Goal: Book appointment/travel/reservation

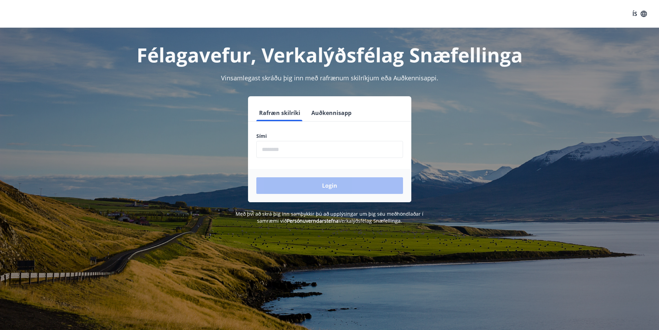
click at [289, 152] on input "phone" at bounding box center [329, 149] width 147 height 17
type input "********"
click at [319, 183] on button "Login" at bounding box center [329, 185] width 147 height 17
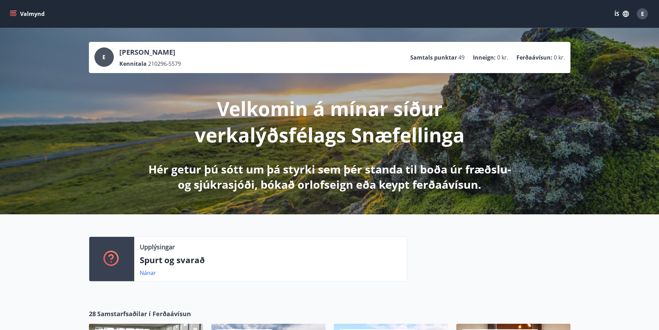
click at [616, 12] on button "ÍS" at bounding box center [622, 14] width 22 height 12
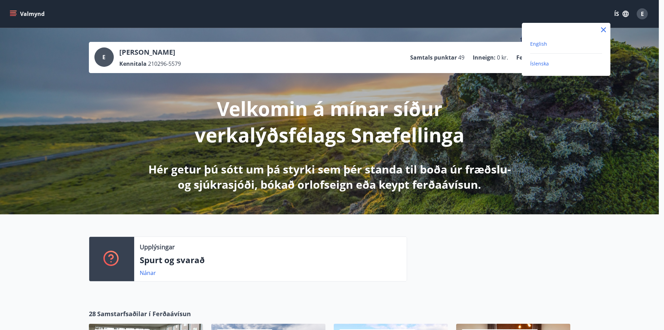
click at [543, 42] on span "English" at bounding box center [538, 43] width 17 height 7
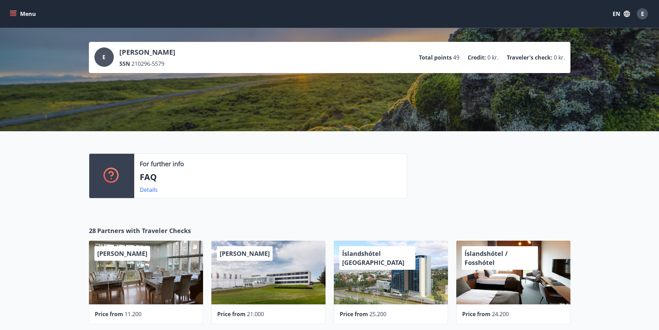
click at [16, 13] on icon "menu" at bounding box center [13, 12] width 6 height 1
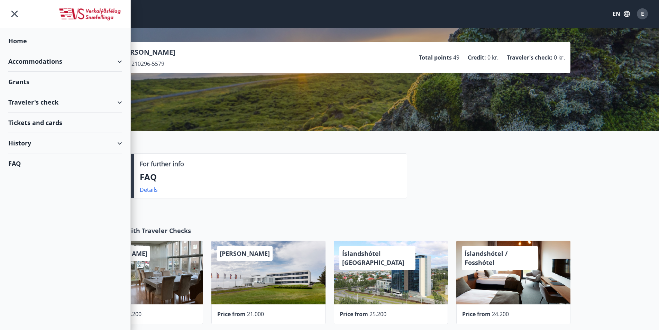
click at [42, 144] on div "History" at bounding box center [65, 143] width 114 height 20
click at [35, 233] on div "Grant history" at bounding box center [65, 233] width 103 height 15
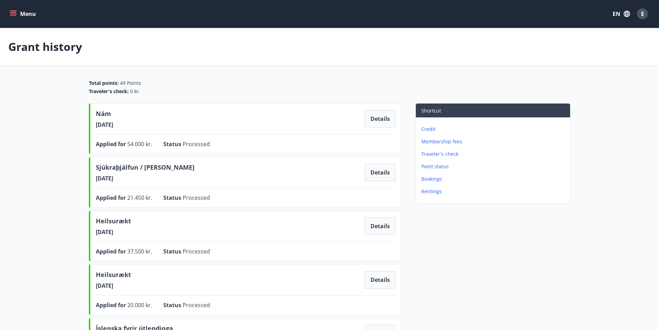
click at [36, 233] on main "Grant history Total points : 49 Points Traveler's check : 0 kr. Nám 23.02.2025 …" at bounding box center [329, 307] width 659 height 558
click at [32, 16] on button "Menu" at bounding box center [23, 14] width 30 height 12
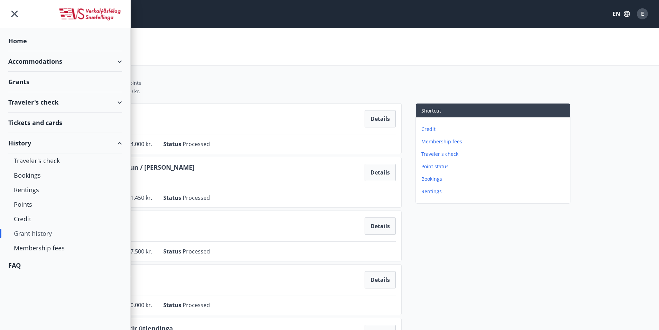
click at [18, 83] on div "Grants" at bounding box center [65, 82] width 114 height 20
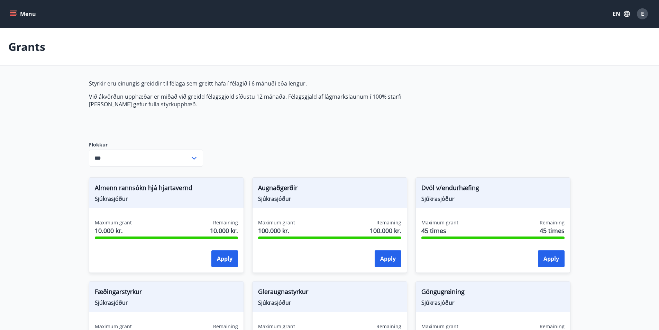
type input "***"
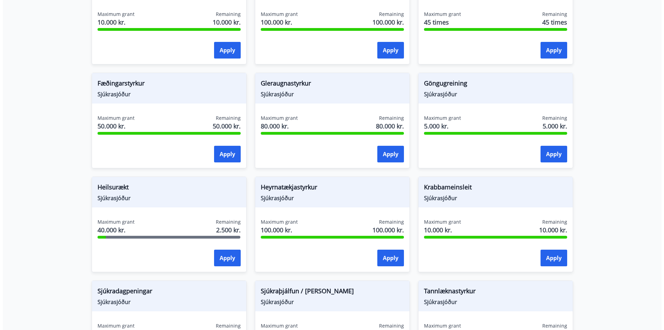
scroll to position [242, 0]
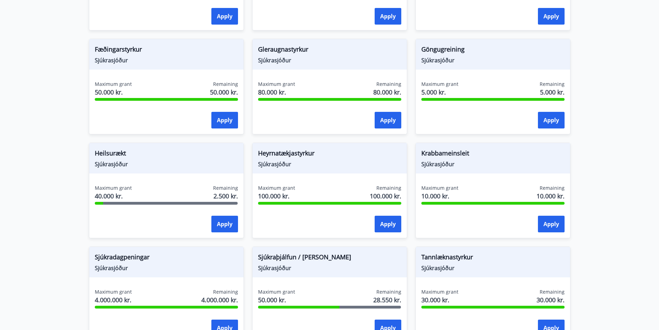
click at [143, 174] on div "Heilsurækt Sjúkrasjóður Maximum grant 40.000 kr. Remaining 2.500 kr. Apply" at bounding box center [166, 191] width 155 height 96
click at [216, 226] on button "Apply" at bounding box center [224, 224] width 27 height 17
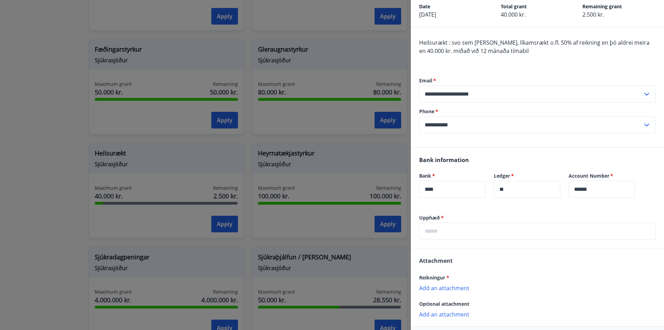
scroll to position [0, 0]
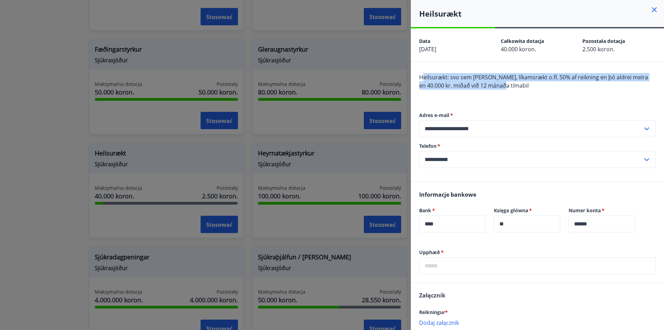
drag, startPoint x: 423, startPoint y: 76, endPoint x: 506, endPoint y: 85, distance: 83.1
click at [506, 85] on div "Heilsurækt: svo sem sund, líkamsrækt o.fl. 50% af reikning en þó aldrei meira e…" at bounding box center [537, 85] width 237 height 25
click at [464, 79] on font "Heilsurækt: svo sem sund, líkamsrækt o.fl. 50% af reikning en þó aldrei meira e…" at bounding box center [533, 81] width 229 height 16
drag, startPoint x: 419, startPoint y: 75, endPoint x: 516, endPoint y: 86, distance: 97.8
click at [520, 86] on div "**********" at bounding box center [537, 122] width 253 height 120
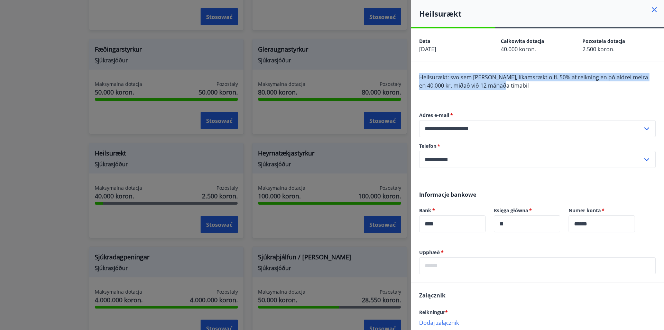
copy font "Heilsurækt: svo sem sund, líkamsrækt o.fl. 50% af reikning en þó aldrei meira e…"
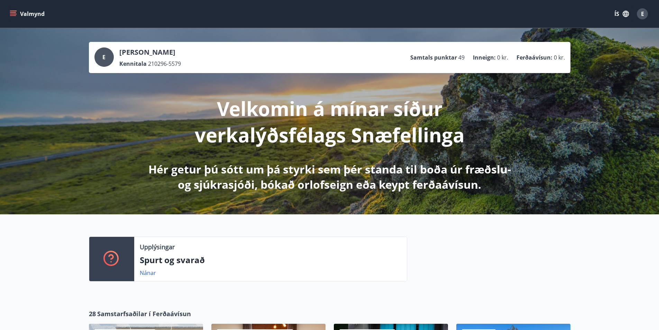
click at [619, 12] on button "ÍS" at bounding box center [622, 14] width 22 height 12
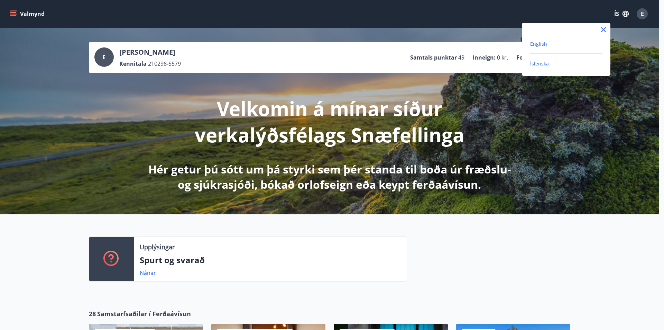
click at [543, 44] on span "English" at bounding box center [538, 43] width 17 height 7
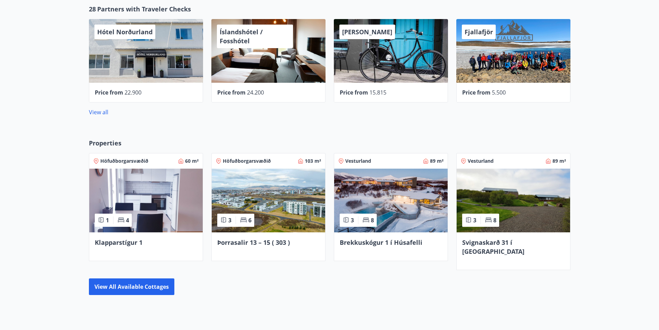
scroll to position [274, 0]
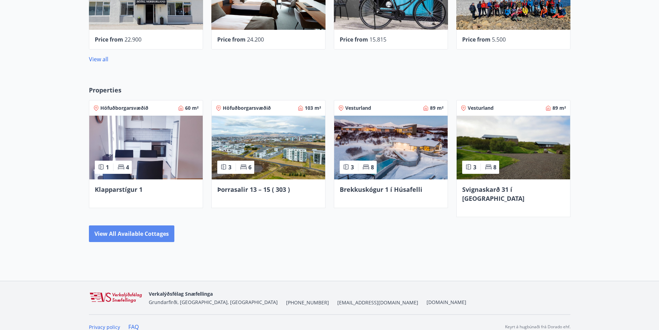
click at [142, 225] on button "View all available cottages" at bounding box center [131, 233] width 85 height 17
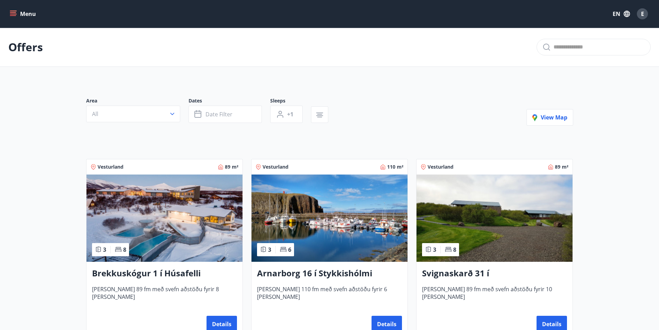
click at [161, 124] on div at bounding box center [211, 124] width 251 height 3
click at [164, 117] on button "All" at bounding box center [133, 114] width 94 height 17
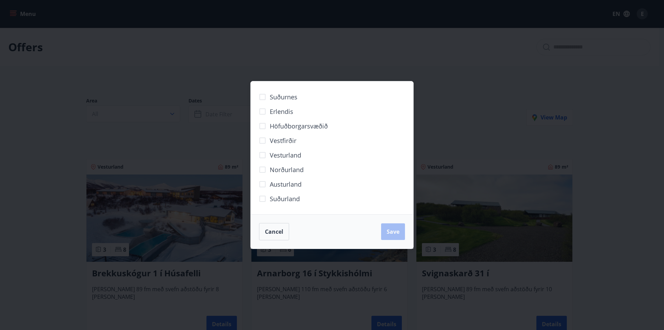
click at [293, 101] on label "Suðurnes" at bounding box center [276, 97] width 42 height 15
click at [400, 229] on button "Save" at bounding box center [393, 231] width 24 height 17
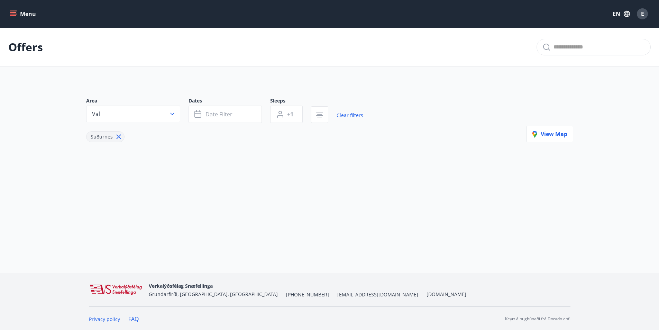
click at [27, 47] on p "Offers" at bounding box center [25, 46] width 35 height 15
click at [26, 15] on button "Menu" at bounding box center [23, 14] width 30 height 12
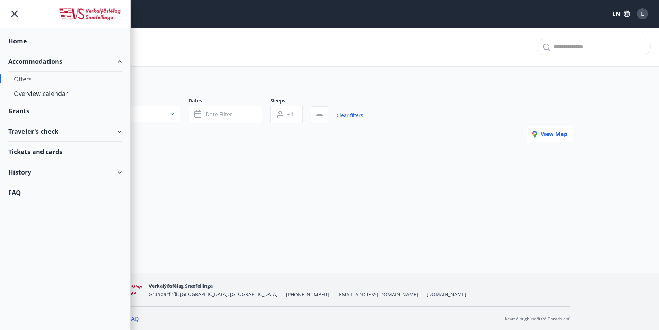
click at [25, 79] on div "Offers" at bounding box center [65, 79] width 103 height 15
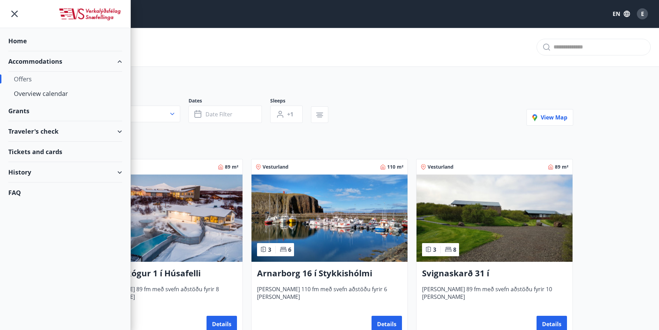
click at [373, 103] on div "Area All Dates Date filter Sleeps +1 View map" at bounding box center [329, 111] width 487 height 28
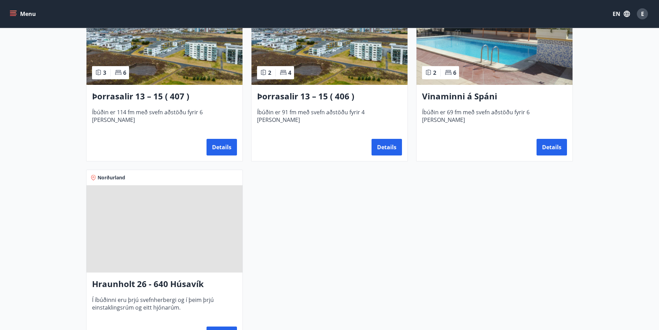
scroll to position [554, 0]
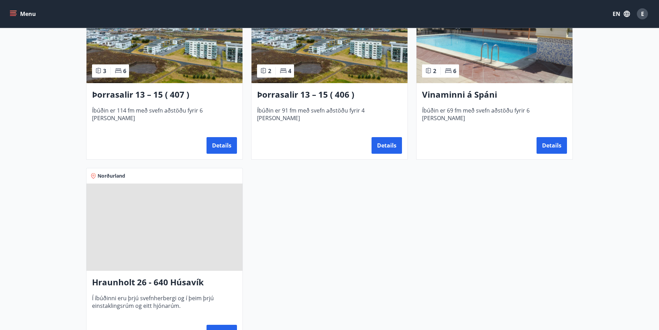
drag, startPoint x: 550, startPoint y: 149, endPoint x: 594, endPoint y: 172, distance: 50.3
click at [559, 149] on button "Details" at bounding box center [552, 145] width 30 height 17
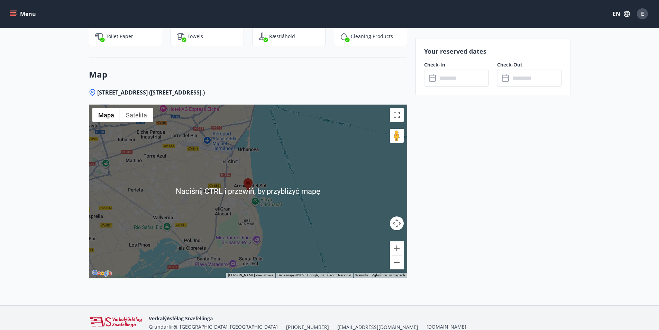
scroll to position [1107, 0]
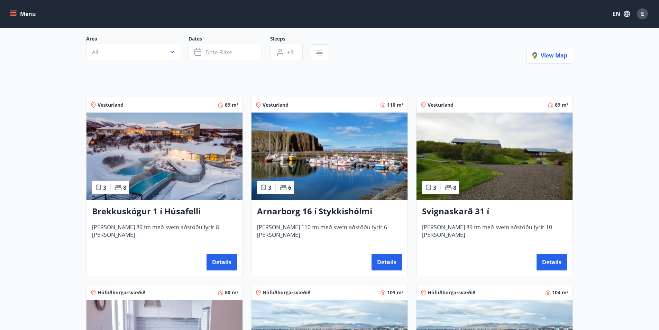
scroll to position [208, 0]
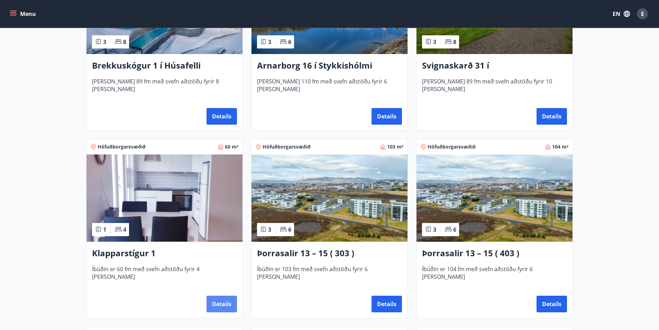
click at [223, 307] on button "Details" at bounding box center [222, 303] width 30 height 17
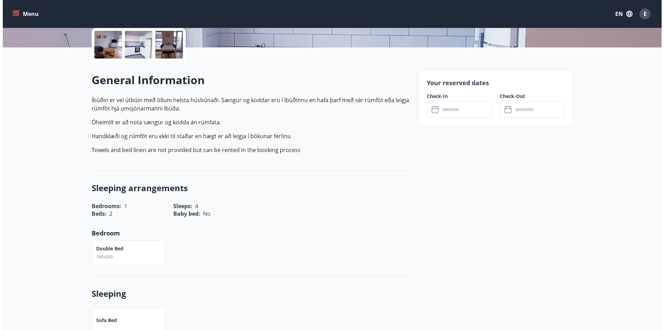
scroll to position [35, 0]
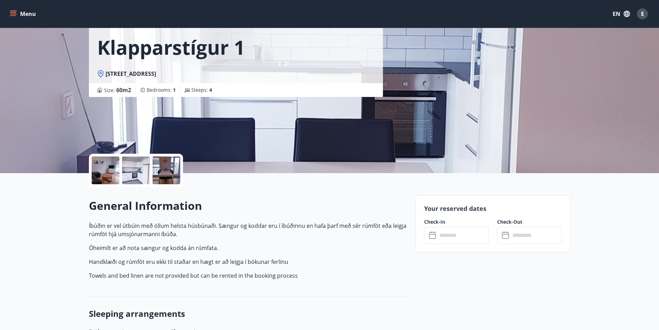
click at [455, 233] on input "text" at bounding box center [463, 235] width 52 height 17
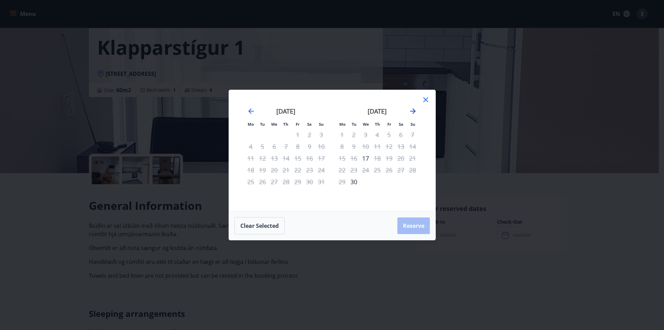
click at [415, 114] on icon "Move forward to switch to the next month." at bounding box center [413, 111] width 8 height 8
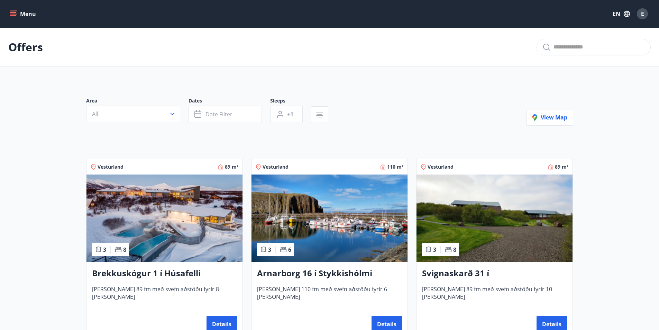
click at [24, 11] on button "Menu" at bounding box center [23, 14] width 30 height 12
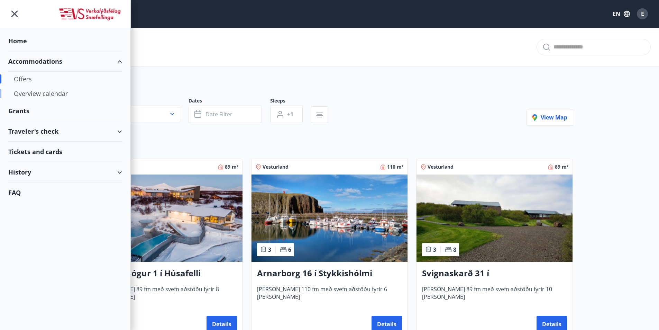
click at [49, 93] on div "Overview calendar" at bounding box center [65, 93] width 103 height 15
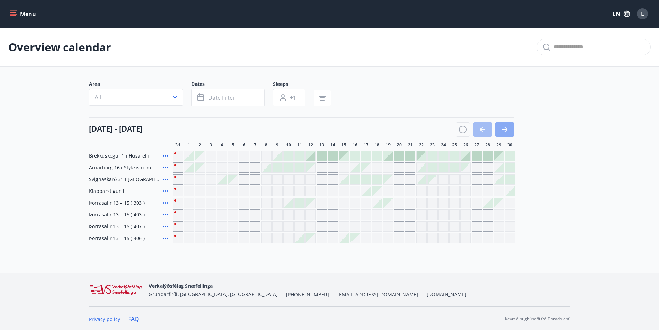
click at [509, 131] on icon "button" at bounding box center [505, 129] width 8 height 8
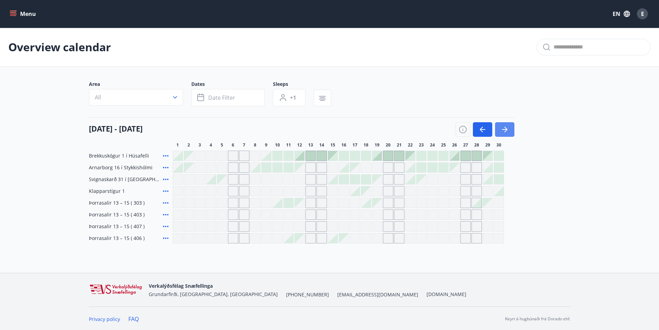
click at [509, 131] on icon "button" at bounding box center [505, 129] width 8 height 8
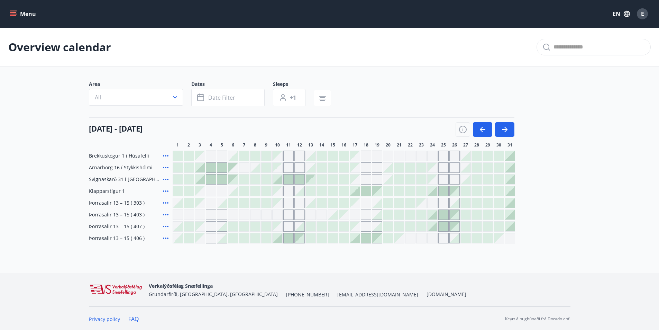
click at [590, 148] on main "Overview calendar Area All Dates Date filter Sleeps +1 [DATE] - [DATE] 1 2 3 4 …" at bounding box center [329, 136] width 659 height 216
click at [246, 264] on div "Overview calendar Area All Dates Date filter Sleeps +1 [DATE] - [DATE] 1 2 3 4 …" at bounding box center [329, 149] width 659 height 243
click at [224, 242] on div at bounding box center [222, 238] width 10 height 10
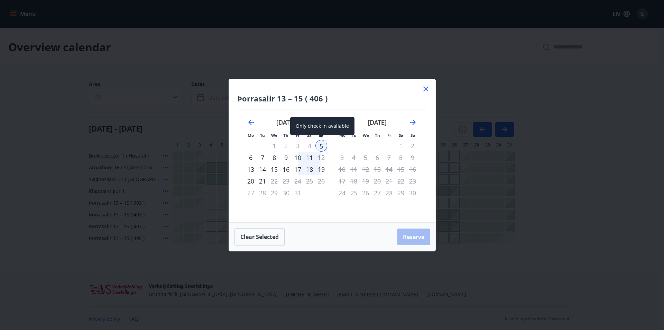
click at [323, 146] on div "5" at bounding box center [322, 146] width 12 height 12
click at [251, 158] on div "6" at bounding box center [251, 158] width 12 height 12
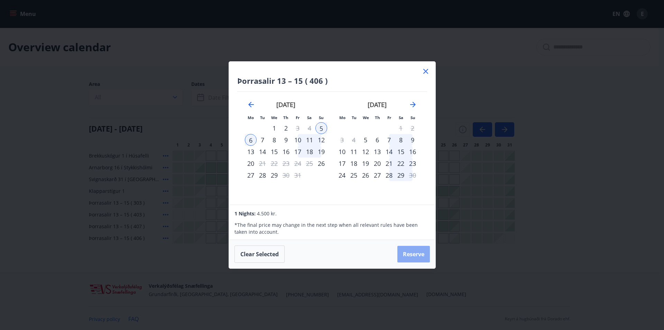
click at [413, 258] on button "Reserve" at bounding box center [414, 254] width 33 height 17
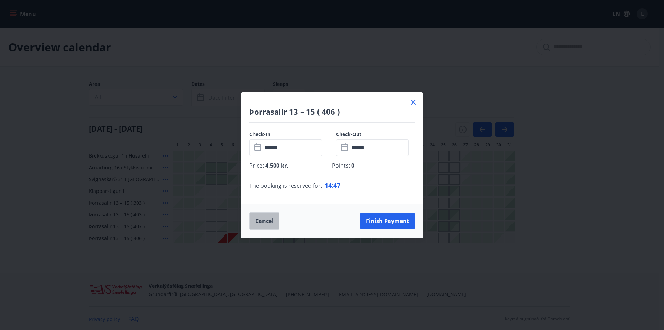
click at [260, 220] on button "Cancel" at bounding box center [264, 220] width 30 height 17
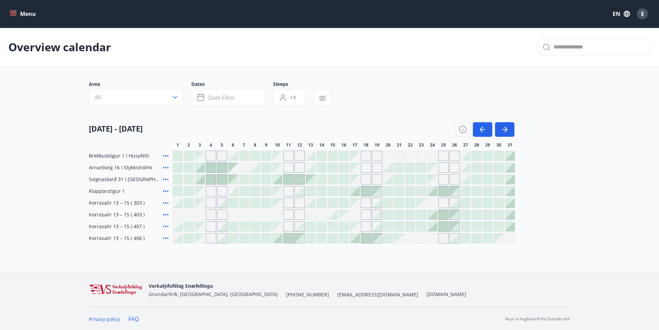
click at [215, 260] on div "Overview calendar Area All Dates Date filter Sleeps +1 [DATE] - [DATE] 1 2 3 4 …" at bounding box center [329, 149] width 659 height 243
click at [189, 256] on div "Overview calendar Area All Dates Date filter Sleeps +1 [DATE] - [DATE] 1 2 3 4 …" at bounding box center [329, 149] width 659 height 243
click at [96, 137] on div "[DATE] - [DATE] 1 2 3 4 5 6 7 8 9 10 11 12 13 14 15 16 17 18 19 20 21 22 23 24 …" at bounding box center [330, 132] width 482 height 30
click at [486, 126] on icon "button" at bounding box center [483, 129] width 8 height 8
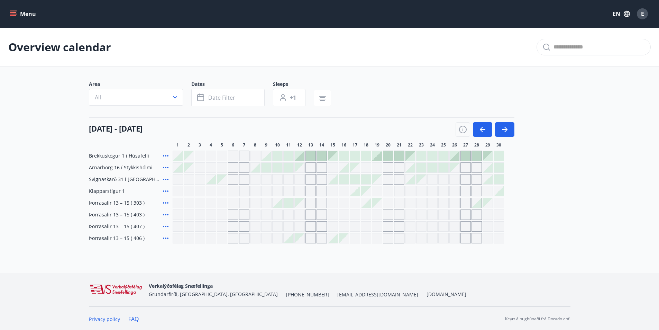
click at [570, 243] on div "Brekkuskógur 1 í Húsafelli Arnarborg 16 í Stykkishólmi Svignaskarð 31 í [GEOGRA…" at bounding box center [330, 197] width 482 height 93
click at [488, 124] on button "button" at bounding box center [482, 129] width 19 height 15
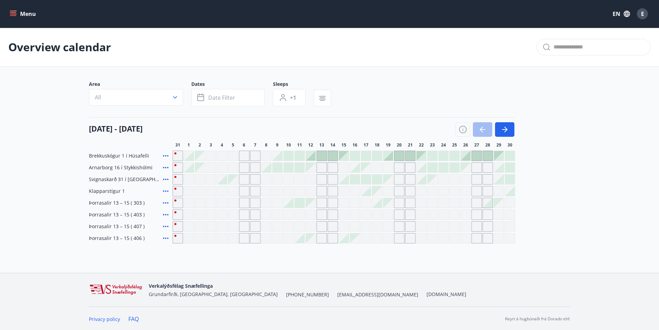
click at [488, 124] on div at bounding box center [485, 129] width 59 height 15
click at [497, 130] on button "button" at bounding box center [504, 128] width 19 height 15
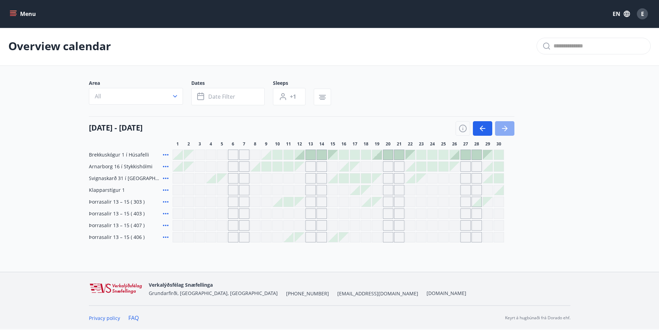
click at [497, 130] on button "button" at bounding box center [504, 128] width 19 height 15
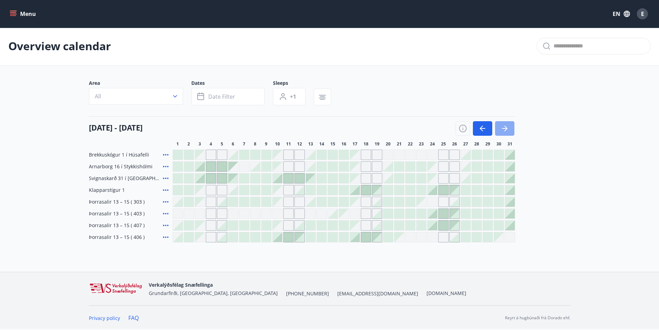
click at [497, 130] on button "button" at bounding box center [504, 128] width 19 height 15
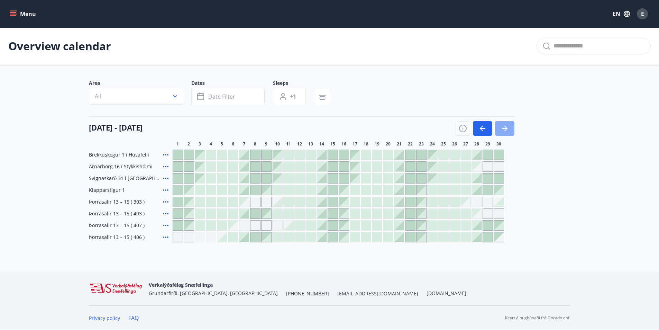
click at [497, 130] on button "button" at bounding box center [504, 128] width 19 height 15
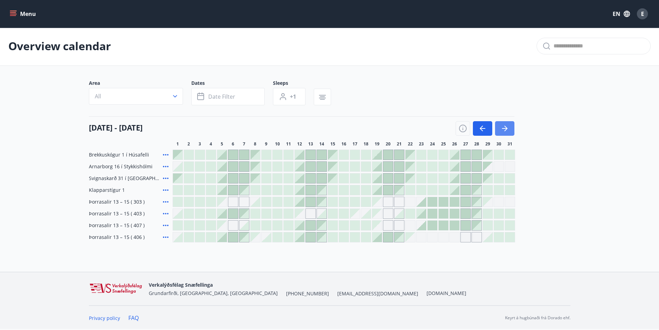
click at [497, 130] on button "button" at bounding box center [504, 128] width 19 height 15
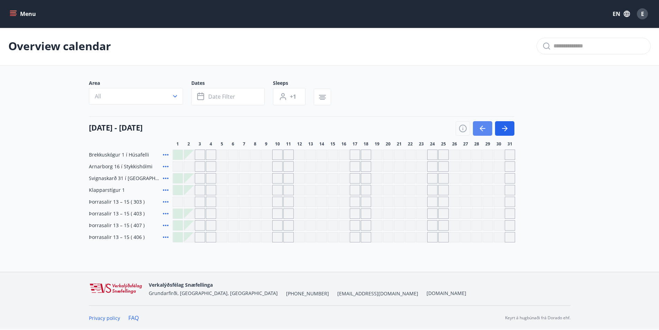
click at [483, 131] on icon "button" at bounding box center [483, 128] width 8 height 8
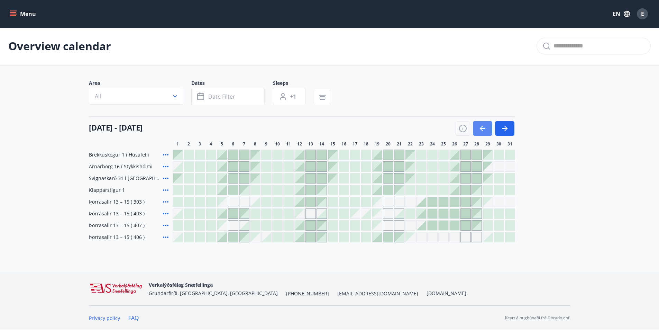
click at [483, 131] on icon "button" at bounding box center [483, 128] width 8 height 8
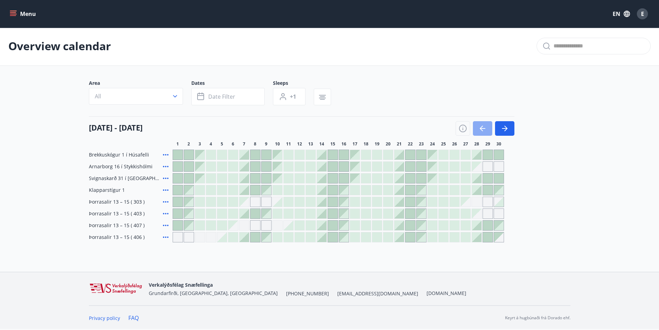
click at [483, 131] on icon "button" at bounding box center [483, 128] width 8 height 8
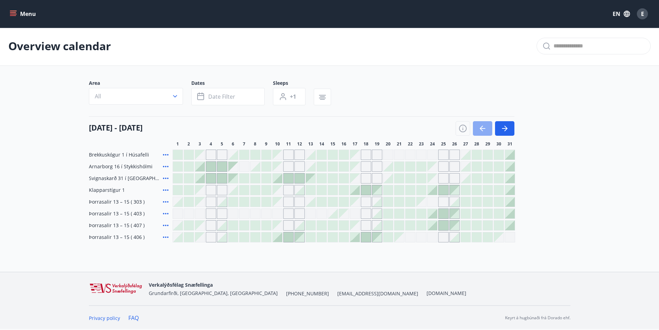
click at [483, 131] on icon "button" at bounding box center [483, 128] width 8 height 8
click at [483, 131] on div at bounding box center [485, 128] width 59 height 15
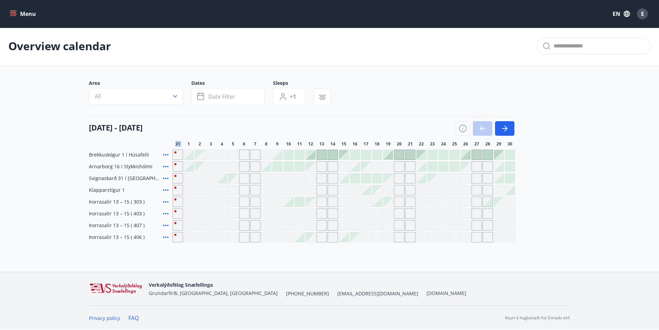
click at [483, 131] on div at bounding box center [485, 128] width 59 height 15
drag, startPoint x: 135, startPoint y: 118, endPoint x: 138, endPoint y: 113, distance: 5.0
click at [136, 117] on div "[DATE] - [DATE]" at bounding box center [302, 125] width 426 height 19
click at [152, 100] on button "All" at bounding box center [136, 96] width 94 height 17
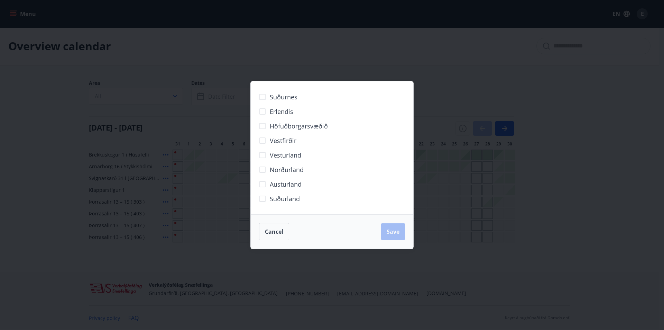
click at [82, 107] on div "Suðurnes Erlendis Höfuðborgarsvæðið [GEOGRAPHIC_DATA] [GEOGRAPHIC_DATA] [GEOGRA…" at bounding box center [332, 165] width 664 height 330
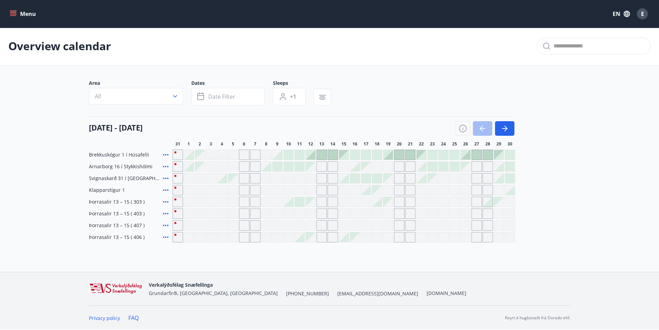
click at [24, 21] on div "Menu EN E" at bounding box center [329, 14] width 643 height 17
click at [29, 13] on button "Menu" at bounding box center [23, 14] width 30 height 12
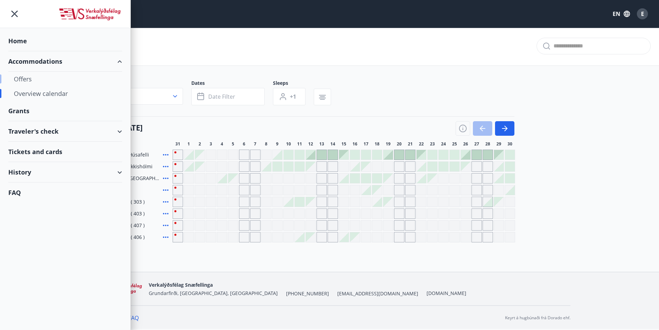
click at [29, 78] on div "Offers" at bounding box center [65, 79] width 103 height 15
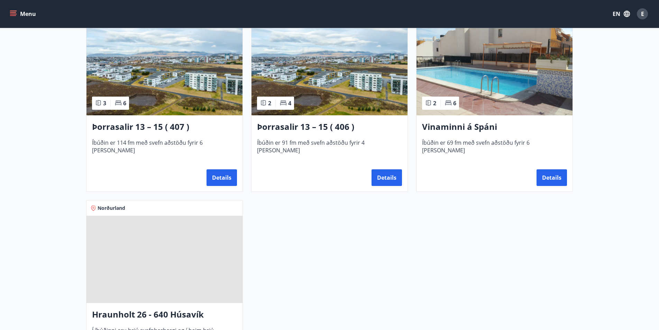
scroll to position [588, 0]
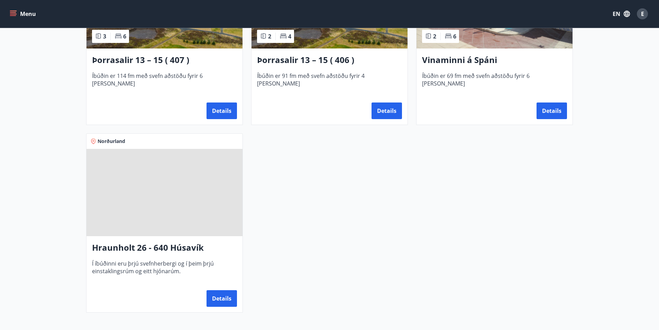
click at [198, 247] on h3 "Hraunholt 26 - 640 Húsavík" at bounding box center [164, 248] width 145 height 12
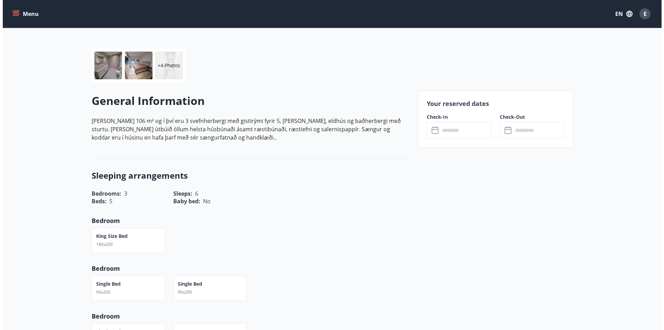
scroll to position [69, 0]
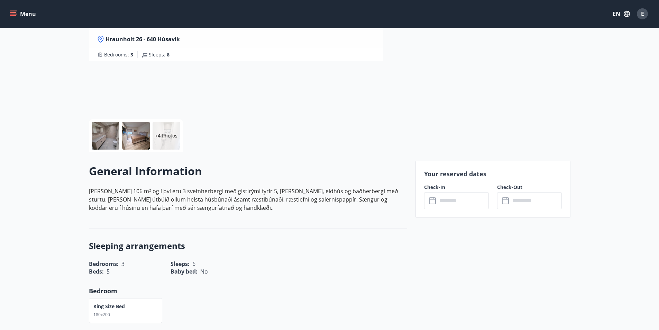
click at [108, 138] on div at bounding box center [106, 136] width 28 height 28
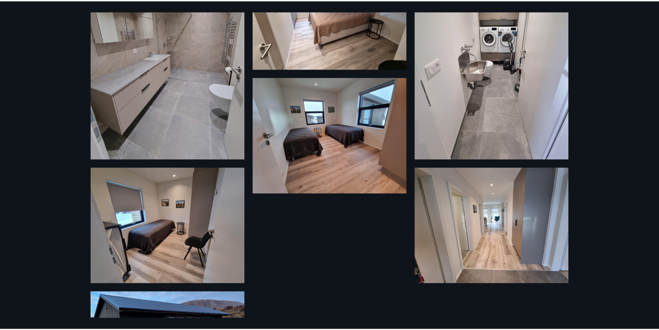
scroll to position [241, 0]
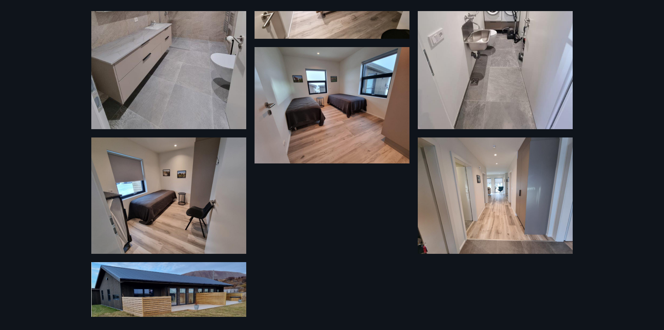
click at [605, 265] on div "10 Photos" at bounding box center [332, 165] width 664 height 330
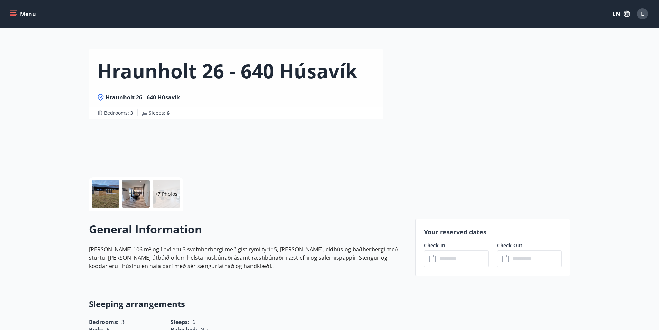
scroll to position [0, 0]
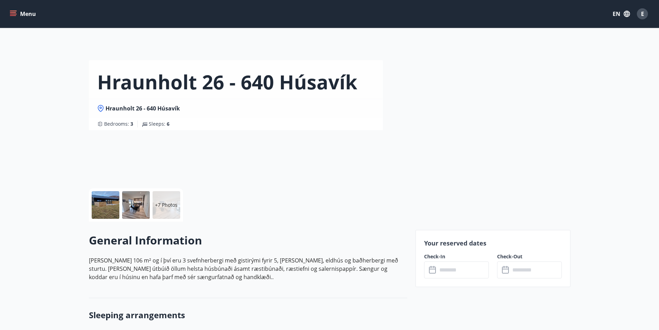
click at [585, 191] on div "Hraunholt 26 - 640 Húsavík Hraunholt 26 - 640 Húsavík Bedrooms : 3 Sleeps : 6" at bounding box center [329, 104] width 659 height 208
